Goal: Check status: Check status

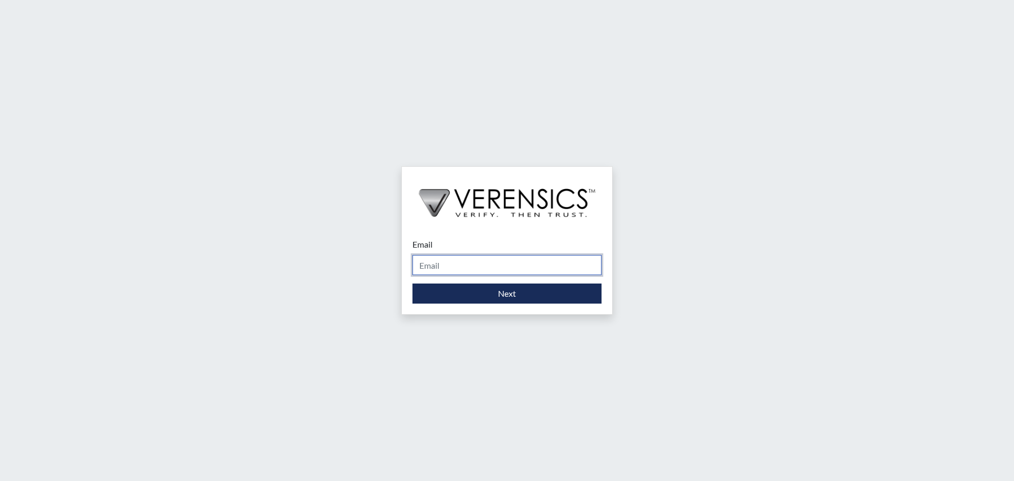
click at [461, 263] on input "Email" at bounding box center [507, 265] width 189 height 20
type input "[PERSON_NAME][EMAIL_ADDRESS][DOMAIN_NAME]"
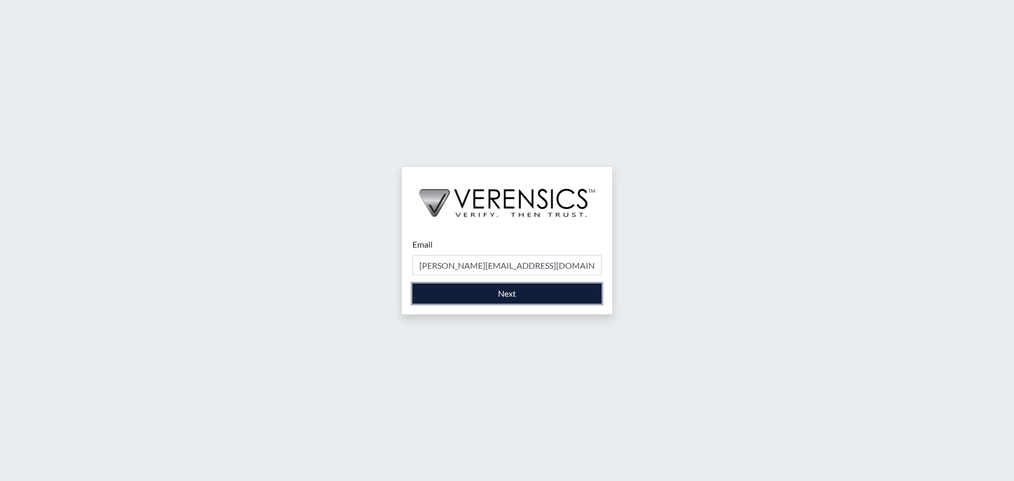
click at [493, 294] on button "Next" at bounding box center [507, 294] width 189 height 20
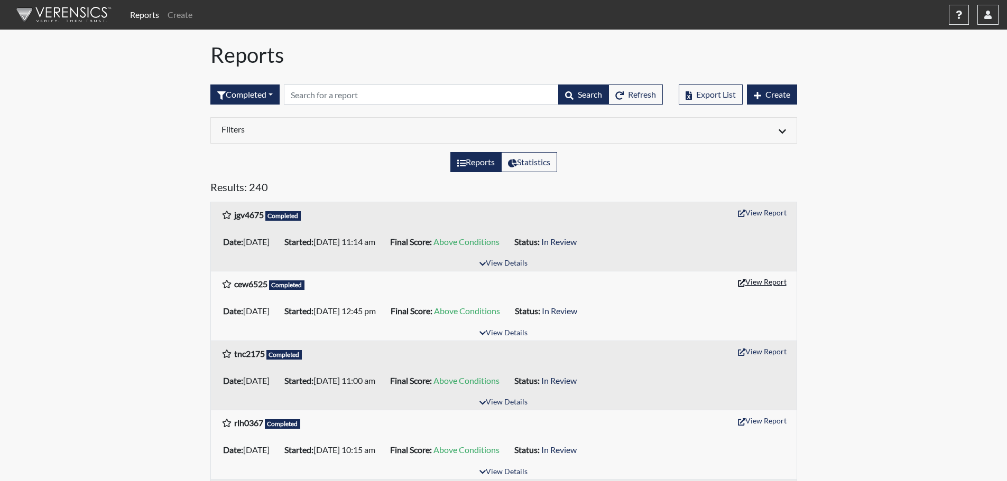
click at [762, 280] on button "View Report" at bounding box center [762, 282] width 58 height 16
click at [991, 16] on icon "button" at bounding box center [987, 15] width 7 height 8
click at [914, 142] on link "Sign Out" at bounding box center [881, 133] width 231 height 17
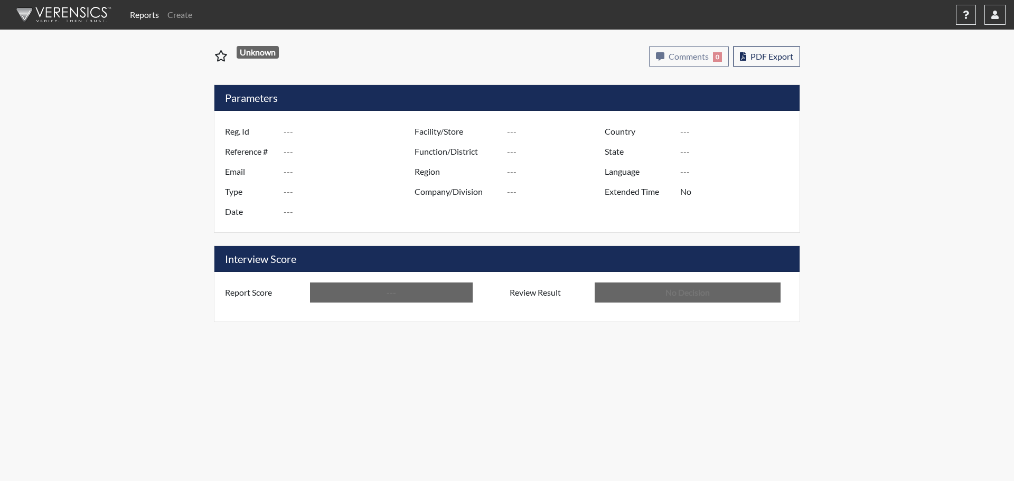
type input "cew6525"
type input "51262"
type input "---"
type input "Corrections Pre-Employment"
type input "[DATE]"
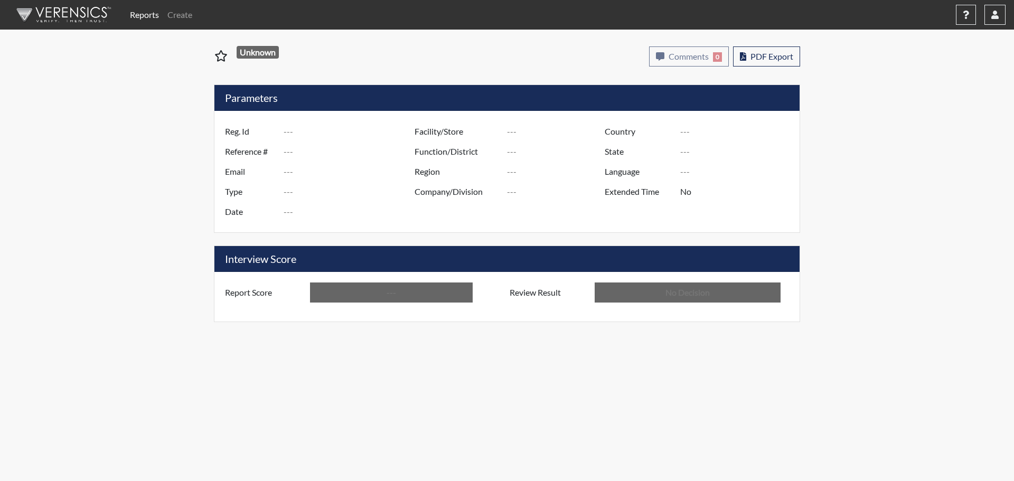
type input "[PERSON_NAME]"
type input "[GEOGRAPHIC_DATA]"
type input "[US_STATE]"
type input "English"
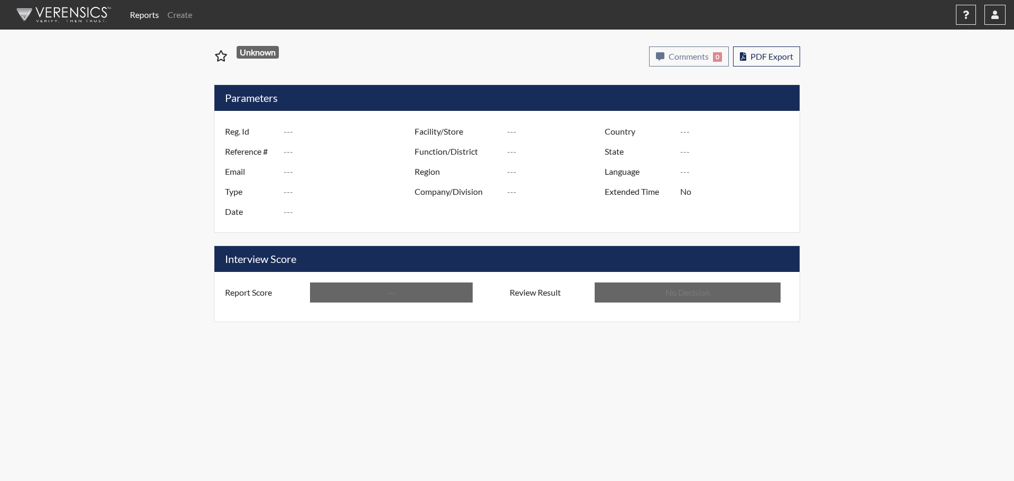
type input "Above Conditions"
type input "In Review"
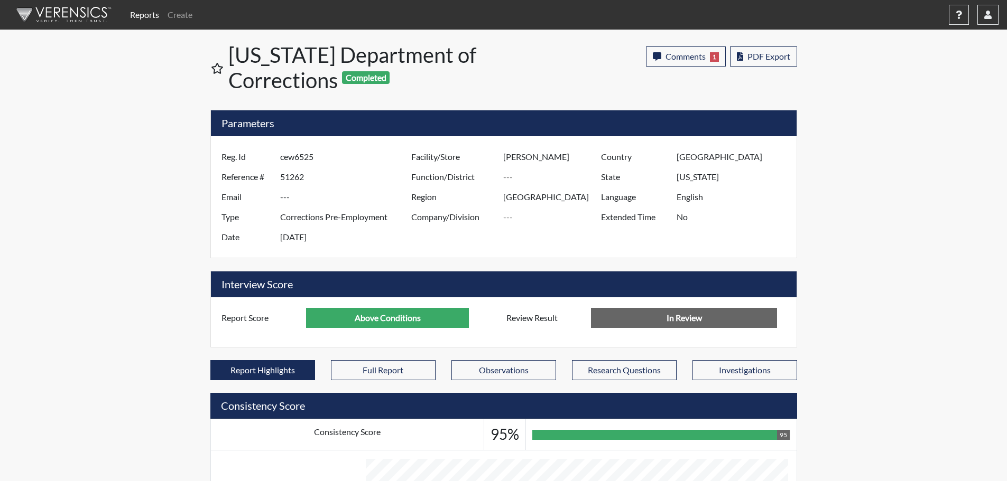
scroll to position [528192, 527928]
